Goal: Task Accomplishment & Management: Use online tool/utility

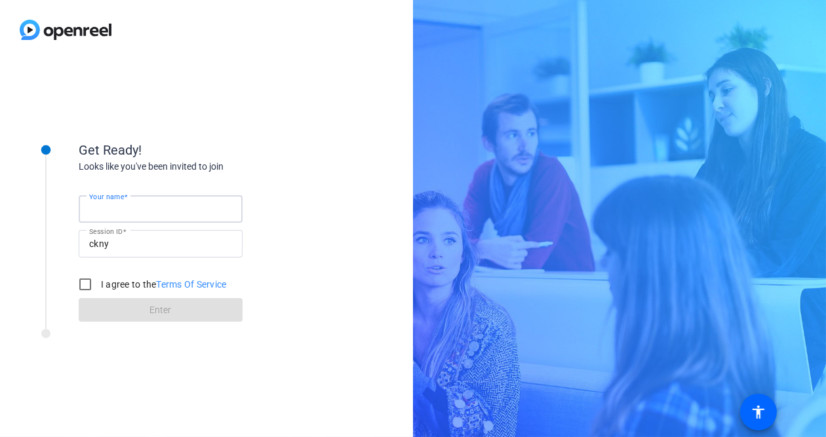
click at [150, 207] on input "Your name" at bounding box center [160, 209] width 143 height 16
type input "[PERSON_NAME] [PERSON_NAME]"
drag, startPoint x: 87, startPoint y: 285, endPoint x: 110, endPoint y: 294, distance: 24.1
click at [88, 285] on input "I agree to the Terms Of Service" at bounding box center [85, 285] width 26 height 26
checkbox input "true"
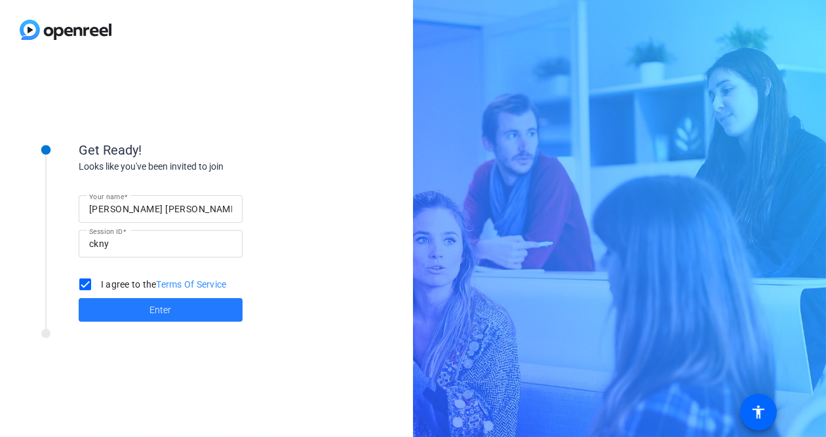
click at [165, 306] on span "Enter" at bounding box center [161, 311] width 22 height 14
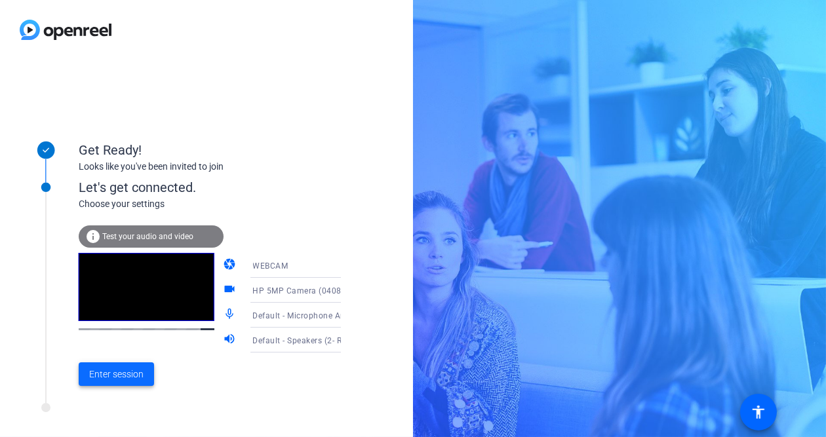
click at [113, 379] on span "Enter session" at bounding box center [116, 375] width 54 height 14
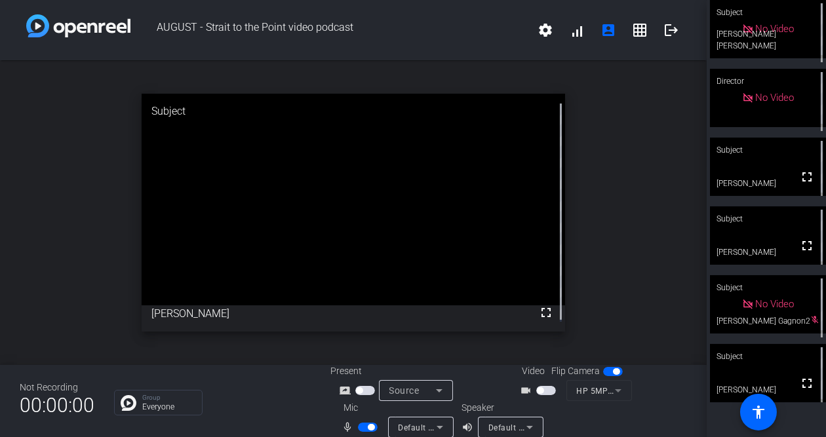
click at [548, 392] on span "button" at bounding box center [547, 390] width 20 height 9
click at [368, 428] on span "button" at bounding box center [371, 427] width 7 height 7
click at [374, 428] on span "button" at bounding box center [368, 427] width 20 height 9
click at [538, 387] on span "button" at bounding box center [547, 390] width 20 height 9
click at [542, 392] on span "button" at bounding box center [547, 390] width 20 height 9
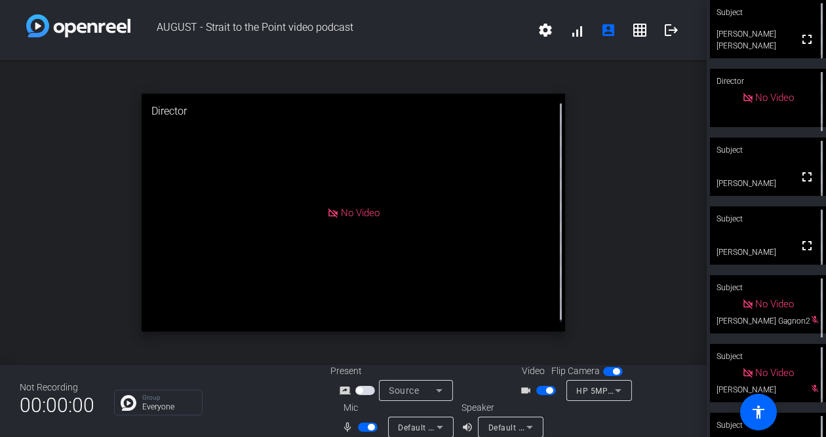
click at [546, 392] on span "button" at bounding box center [549, 391] width 7 height 7
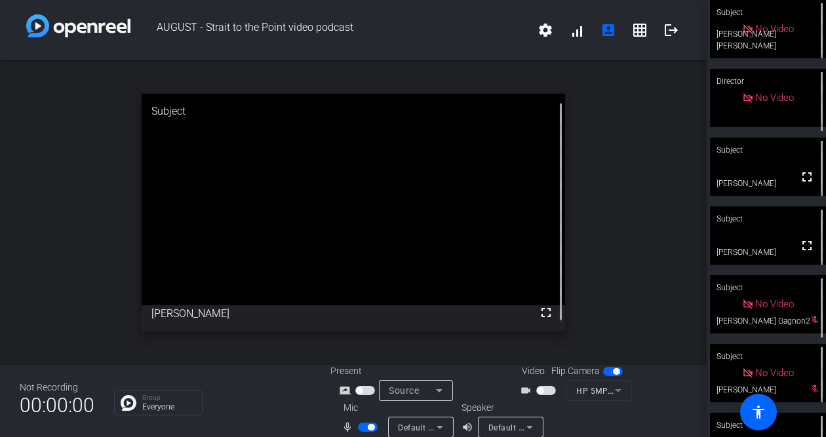
click at [361, 427] on span "button" at bounding box center [368, 427] width 20 height 9
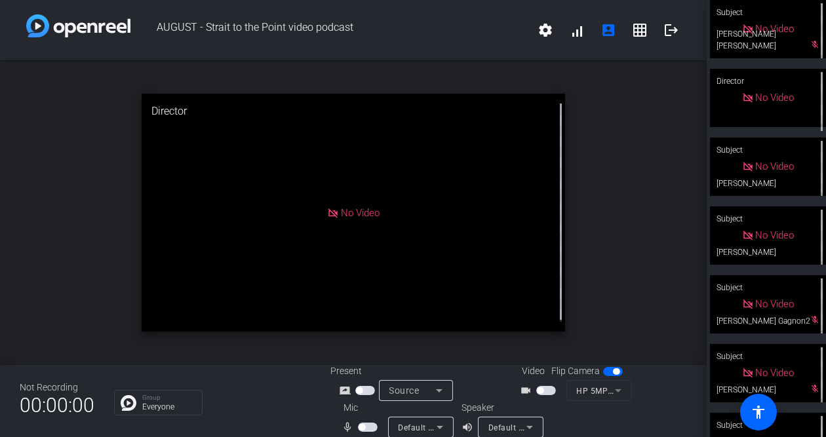
click at [367, 425] on span "button" at bounding box center [368, 427] width 20 height 9
click at [368, 425] on span "button" at bounding box center [371, 427] width 7 height 7
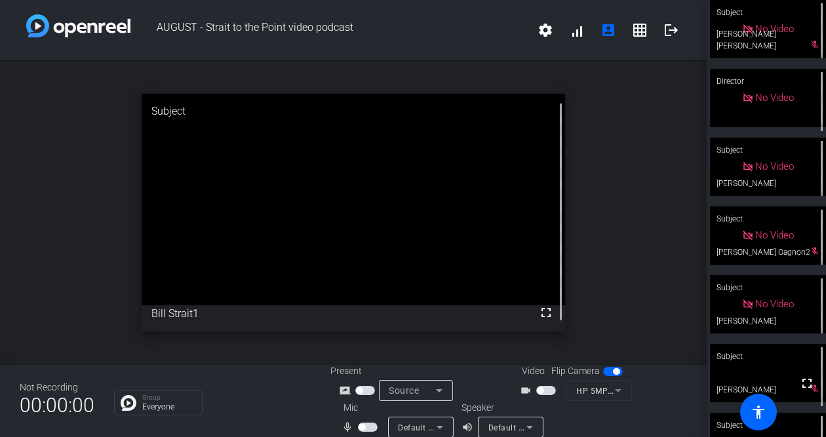
click at [367, 425] on span "button" at bounding box center [368, 427] width 20 height 9
click at [545, 389] on span "button" at bounding box center [547, 390] width 20 height 9
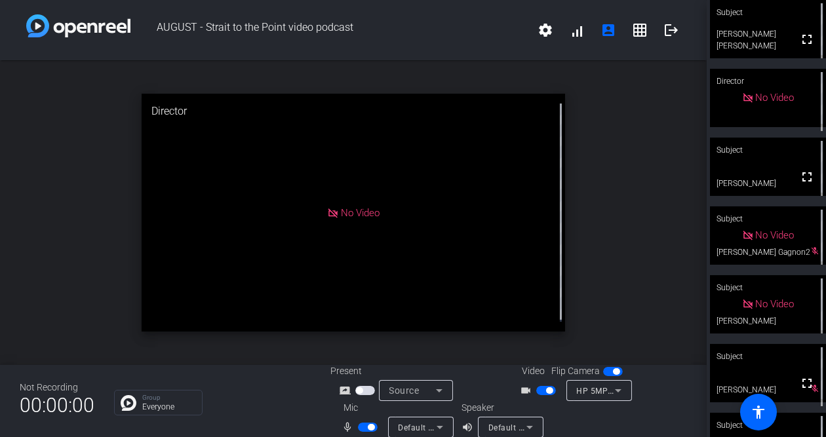
click at [538, 392] on span "button" at bounding box center [547, 390] width 20 height 9
click at [358, 430] on span "button" at bounding box center [368, 427] width 20 height 9
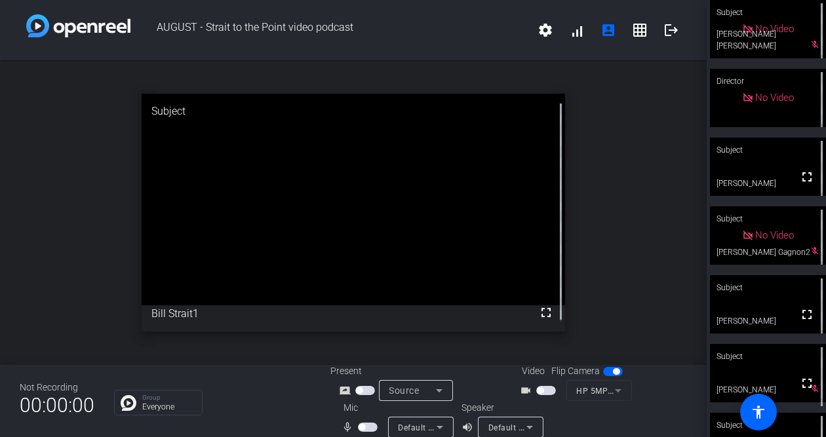
click at [378, 423] on div at bounding box center [369, 427] width 22 height 9
click at [370, 426] on span "button" at bounding box center [368, 427] width 20 height 9
